Goal: Transaction & Acquisition: Purchase product/service

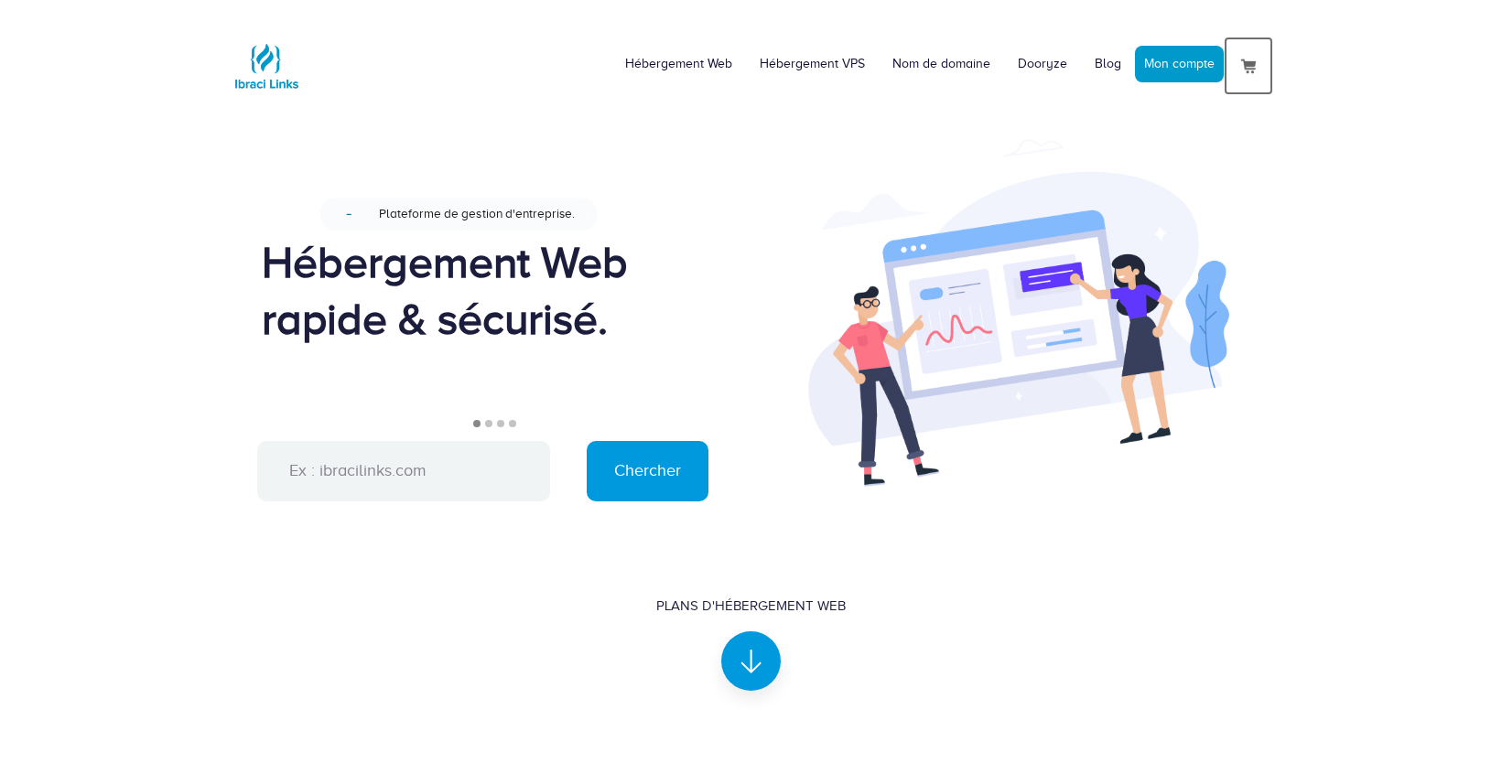
click at [1255, 70] on img at bounding box center [1249, 66] width 22 height 22
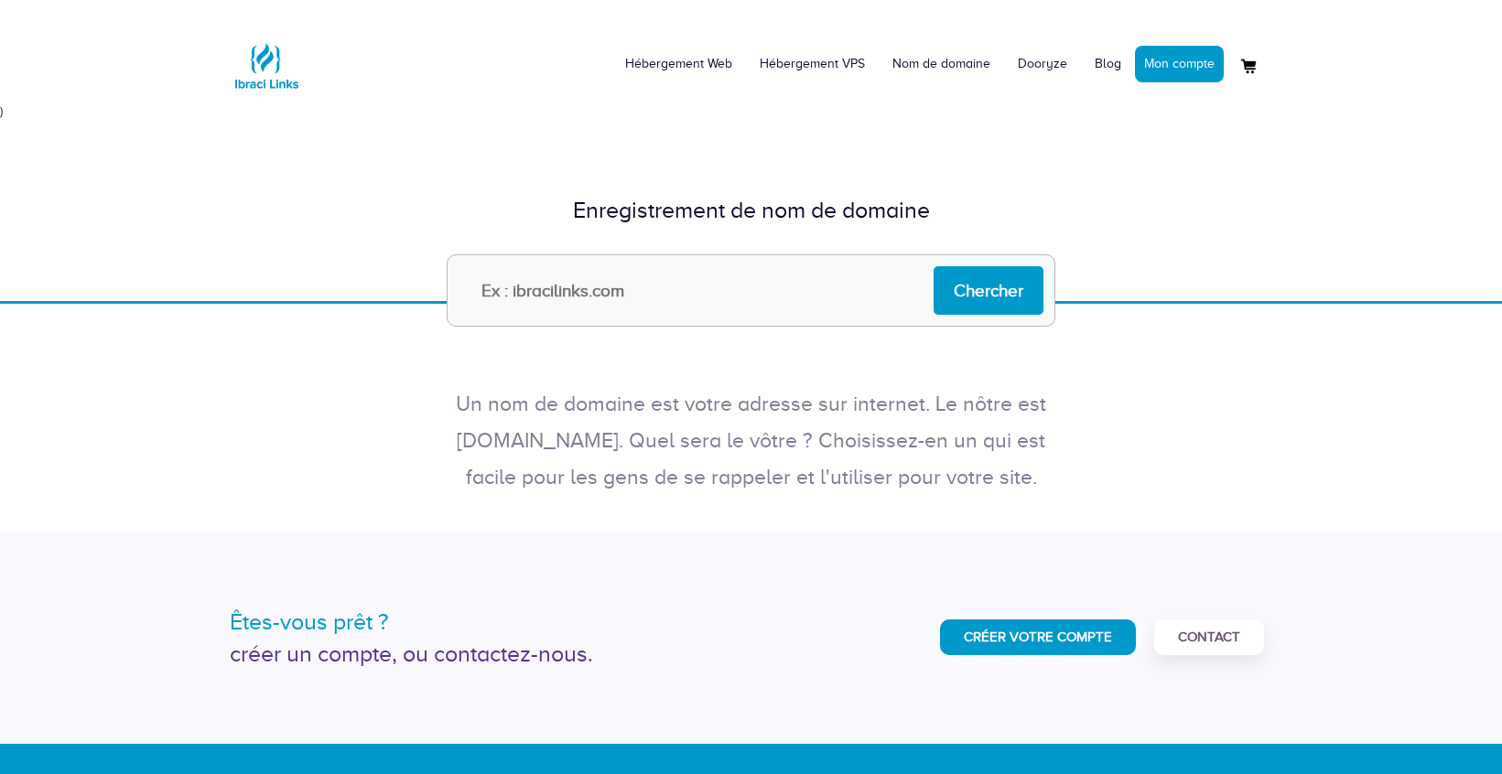
paste input "[DOMAIN_NAME]"
type input "idiffusion.live"
click at [989, 274] on input "Chercher" at bounding box center [989, 290] width 110 height 49
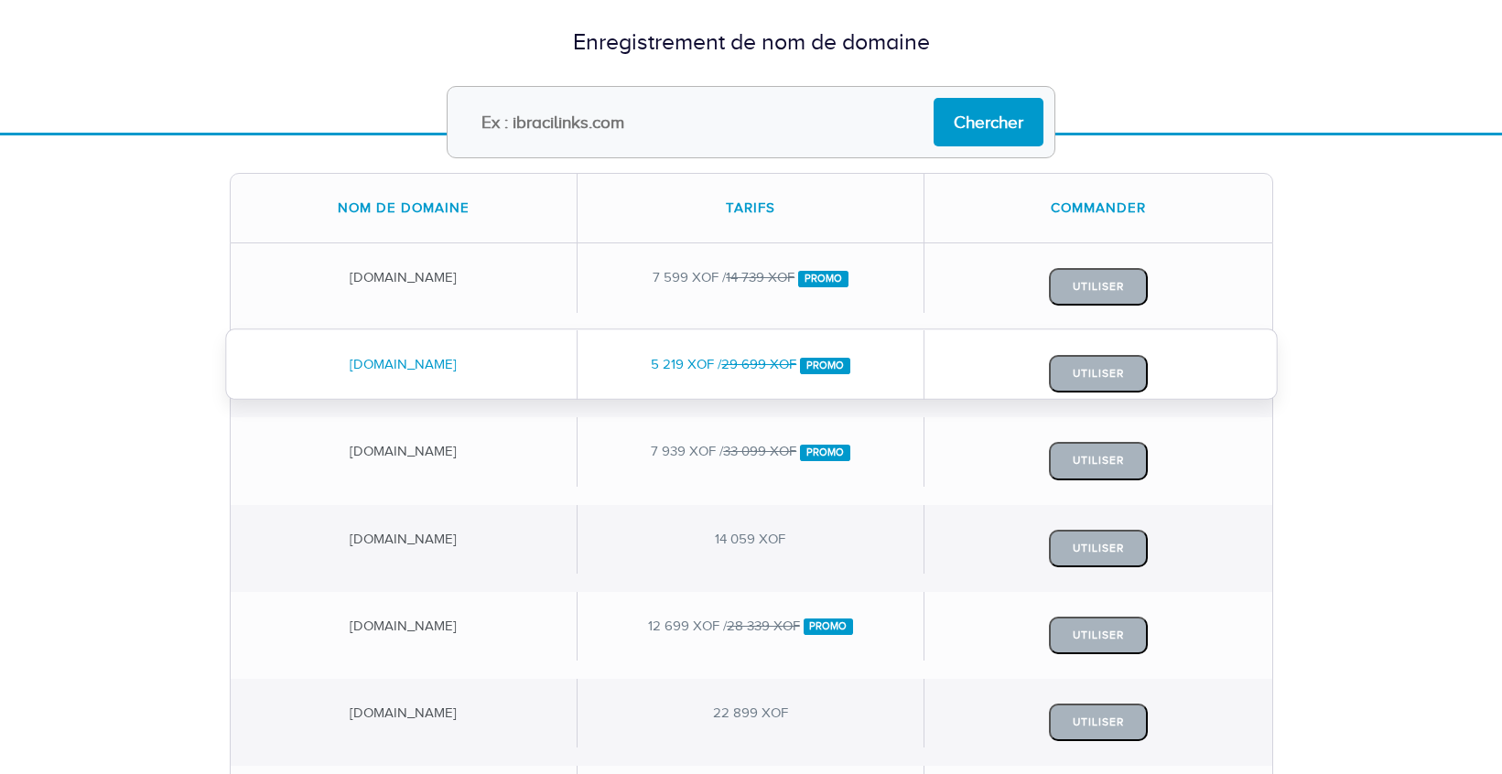
scroll to position [159, 0]
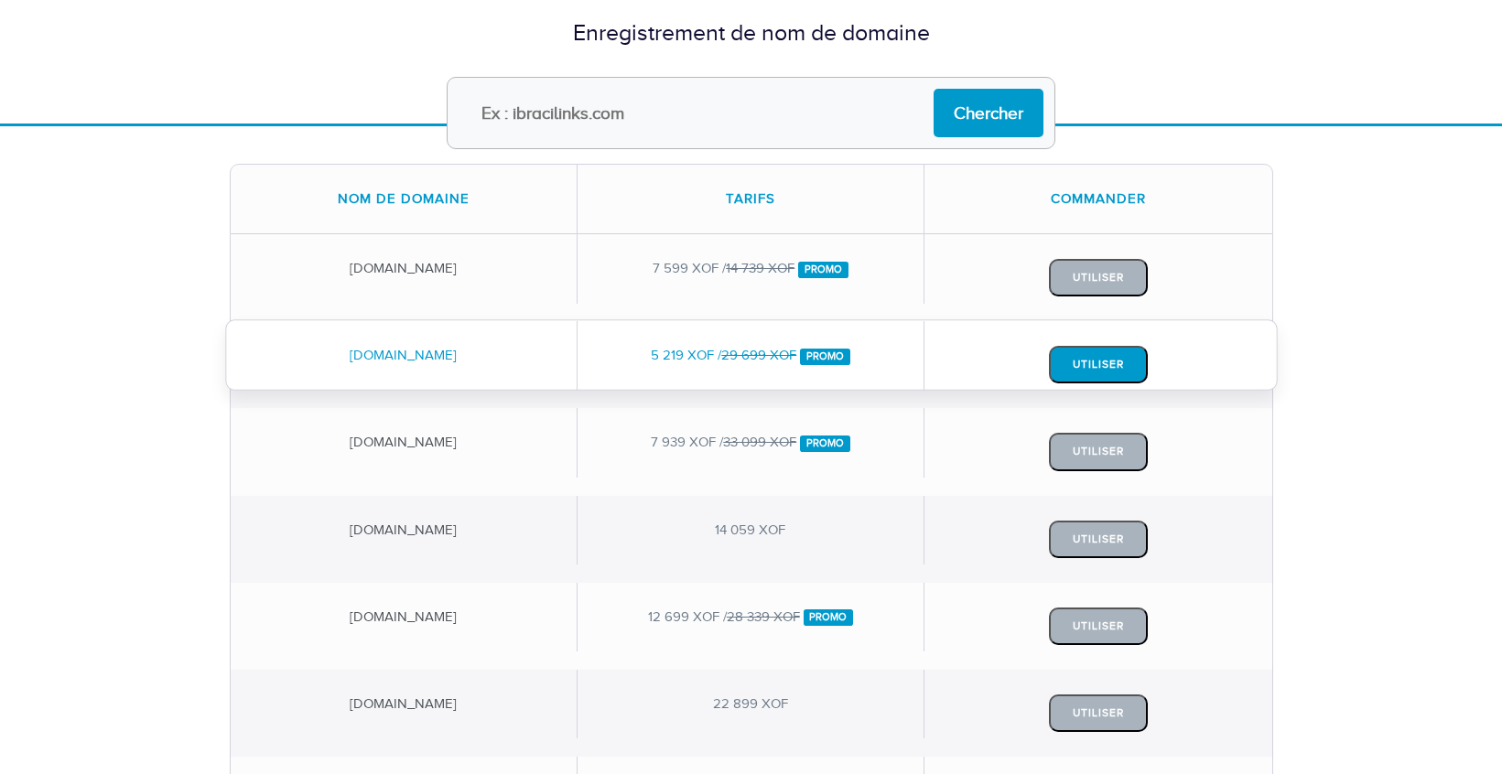
click at [1095, 373] on button "Utiliser" at bounding box center [1098, 365] width 99 height 38
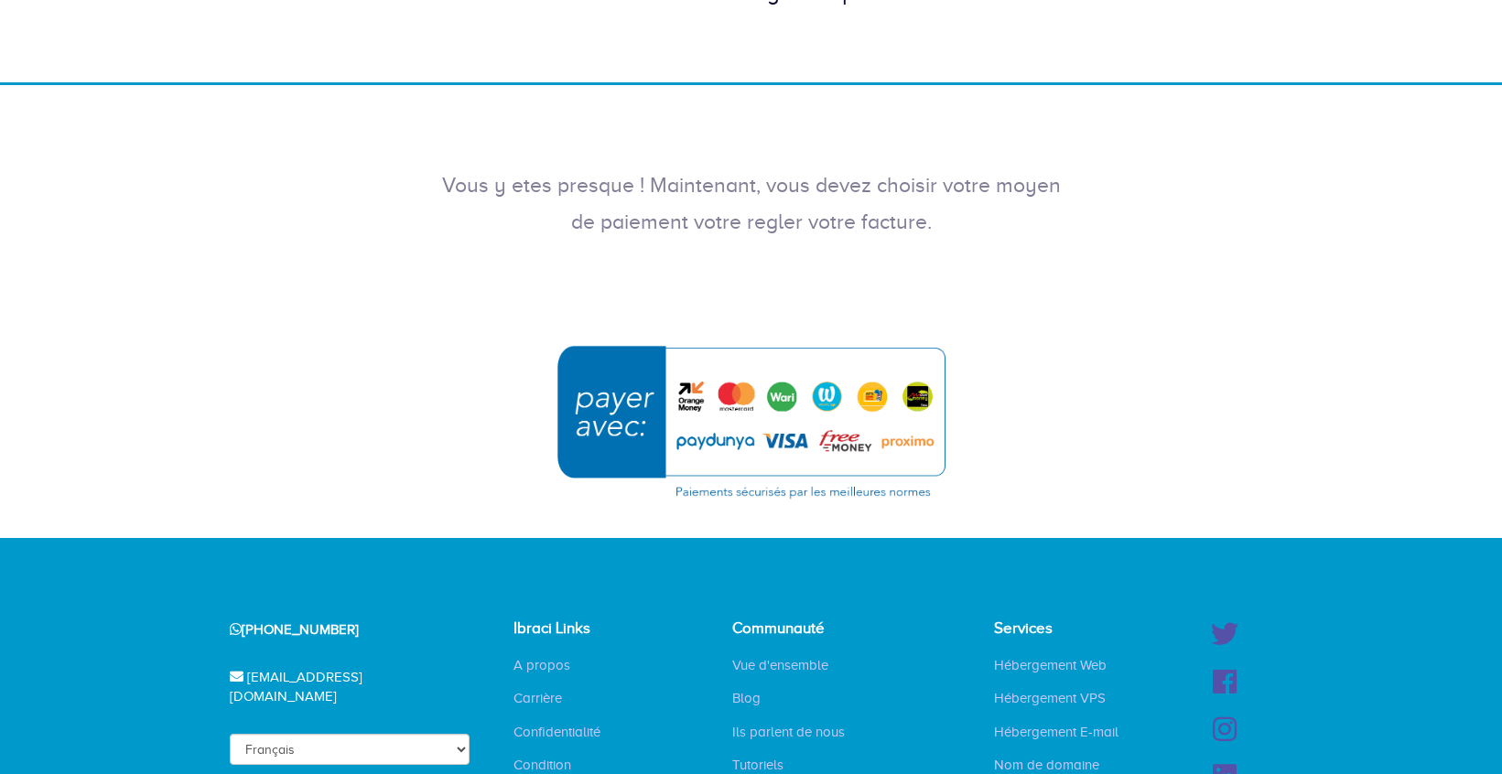
scroll to position [212, 0]
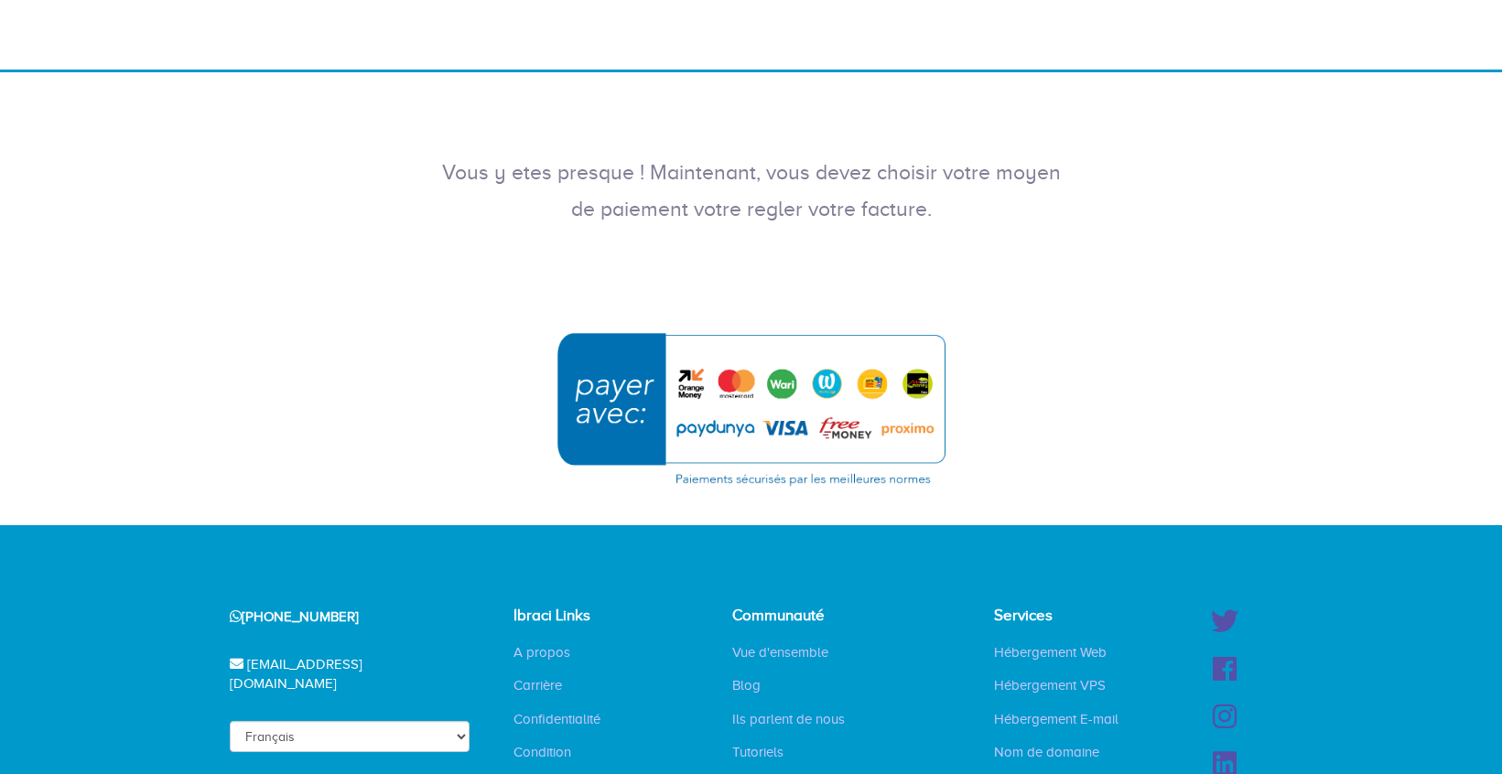
click at [890, 402] on img "submit" at bounding box center [752, 409] width 412 height 178
